Goal: Transaction & Acquisition: Book appointment/travel/reservation

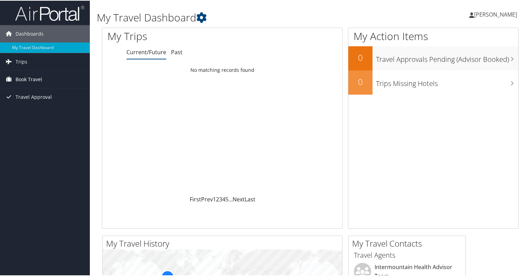
click at [36, 78] on span "Book Travel" at bounding box center [29, 78] width 27 height 17
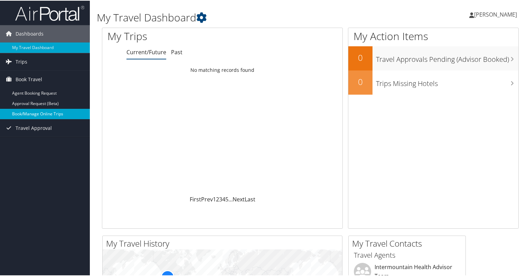
click at [27, 111] on link "Book/Manage Online Trips" at bounding box center [45, 113] width 90 height 10
